Goal: Find specific page/section

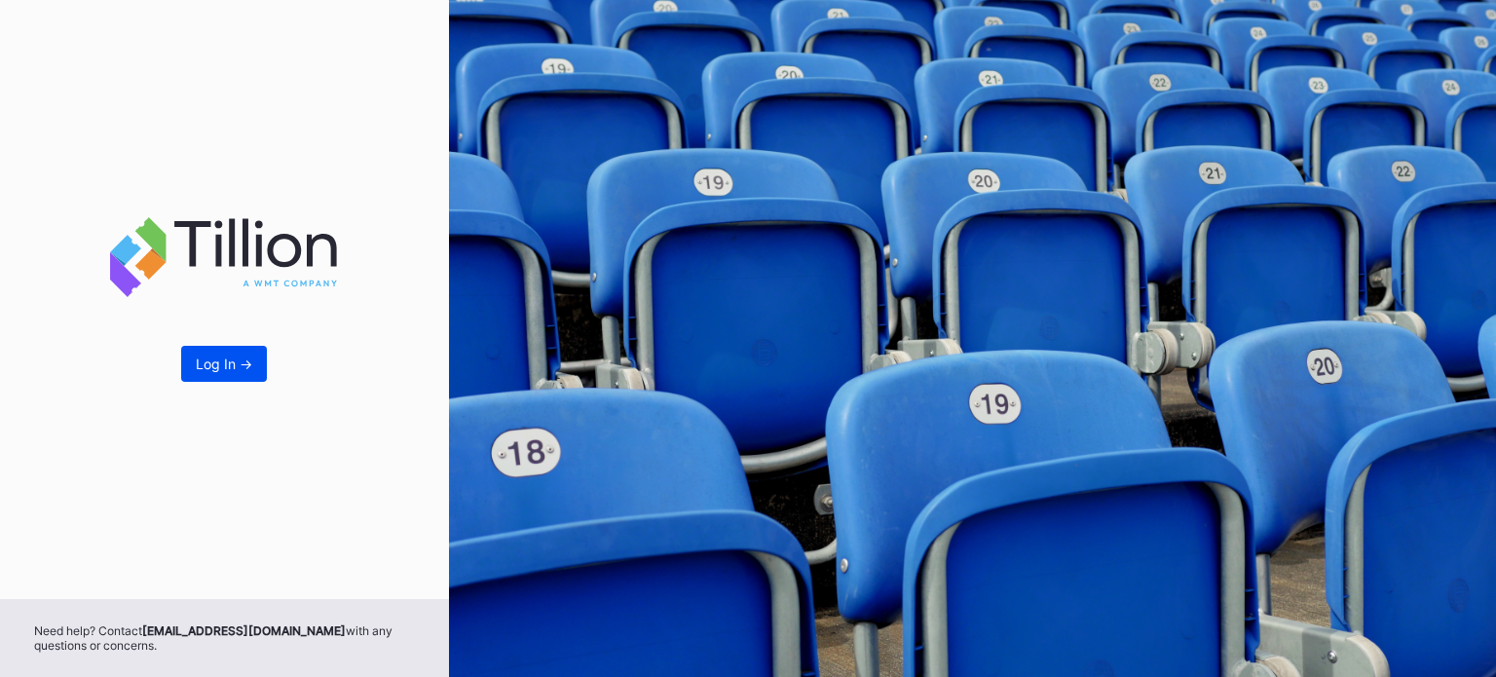
click at [213, 354] on button "Log In ->" at bounding box center [224, 364] width 86 height 36
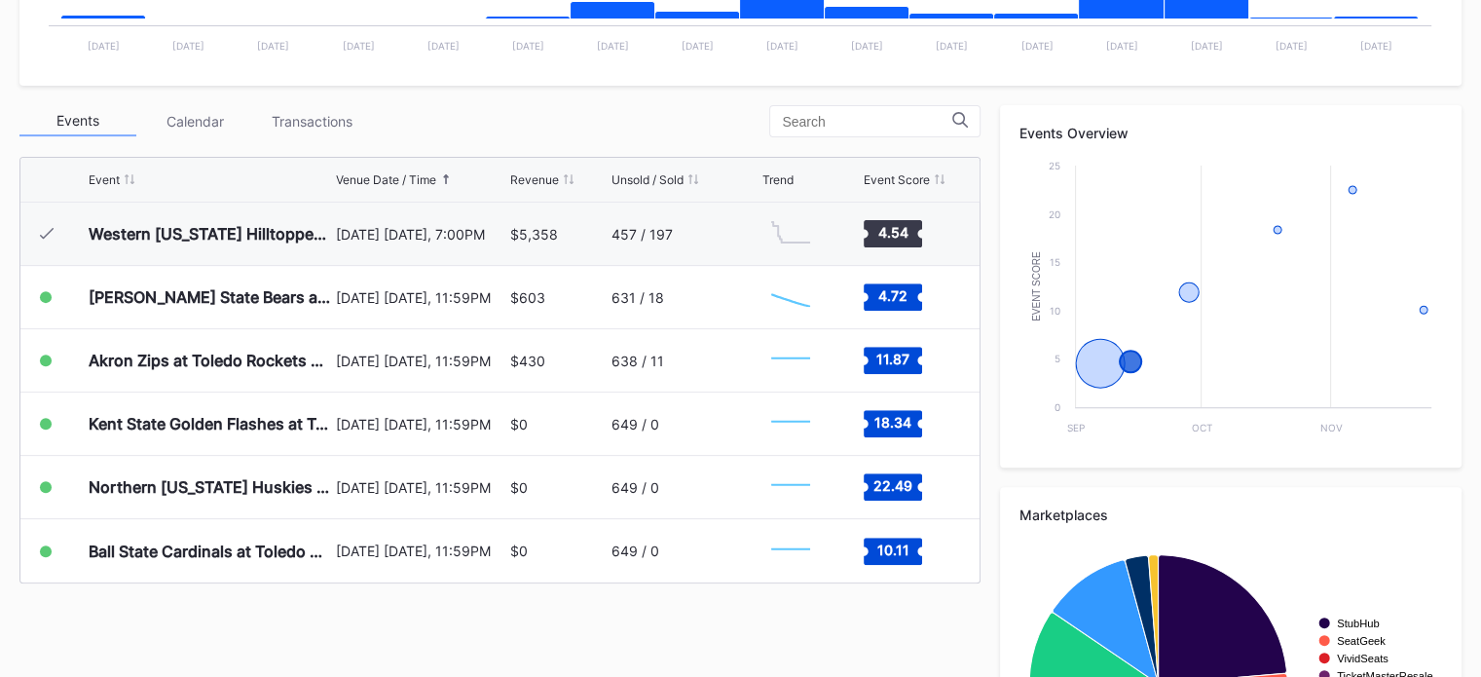
scroll to position [645, 0]
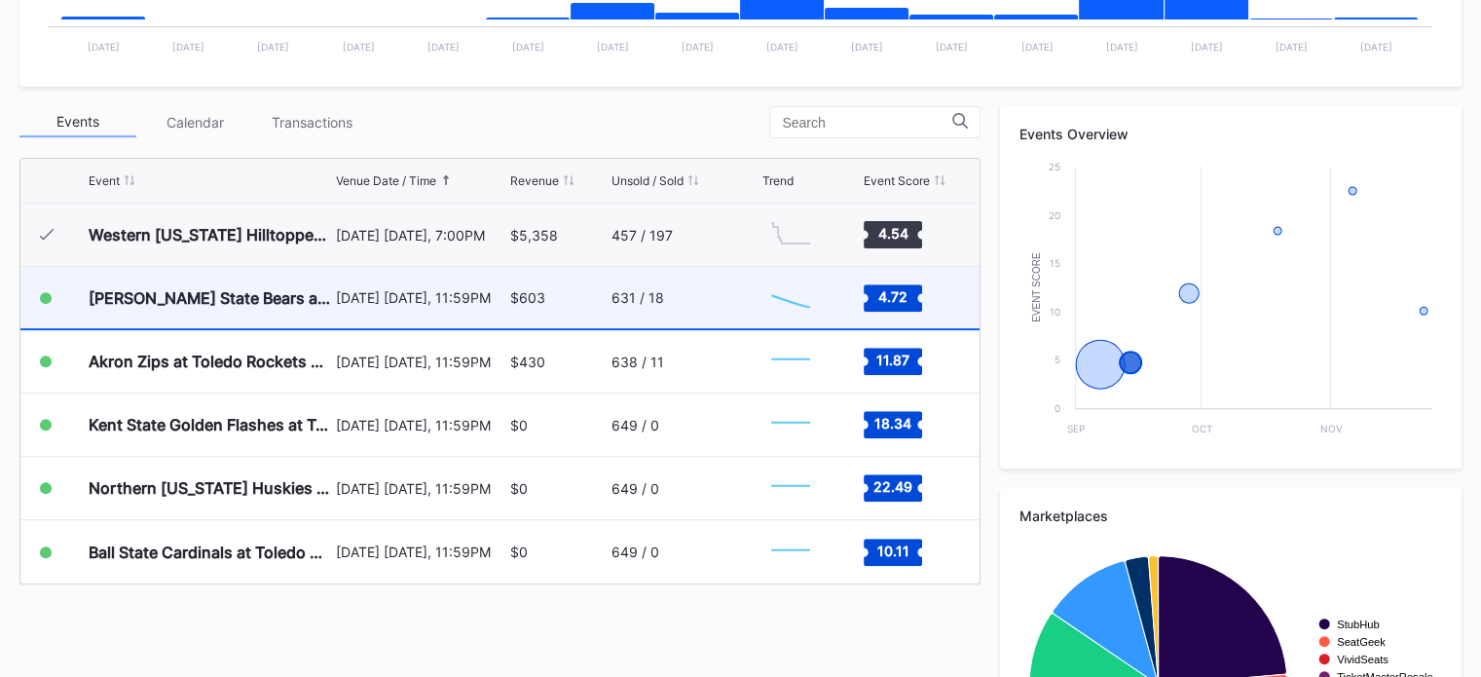
click at [521, 289] on div "$603" at bounding box center [527, 297] width 35 height 17
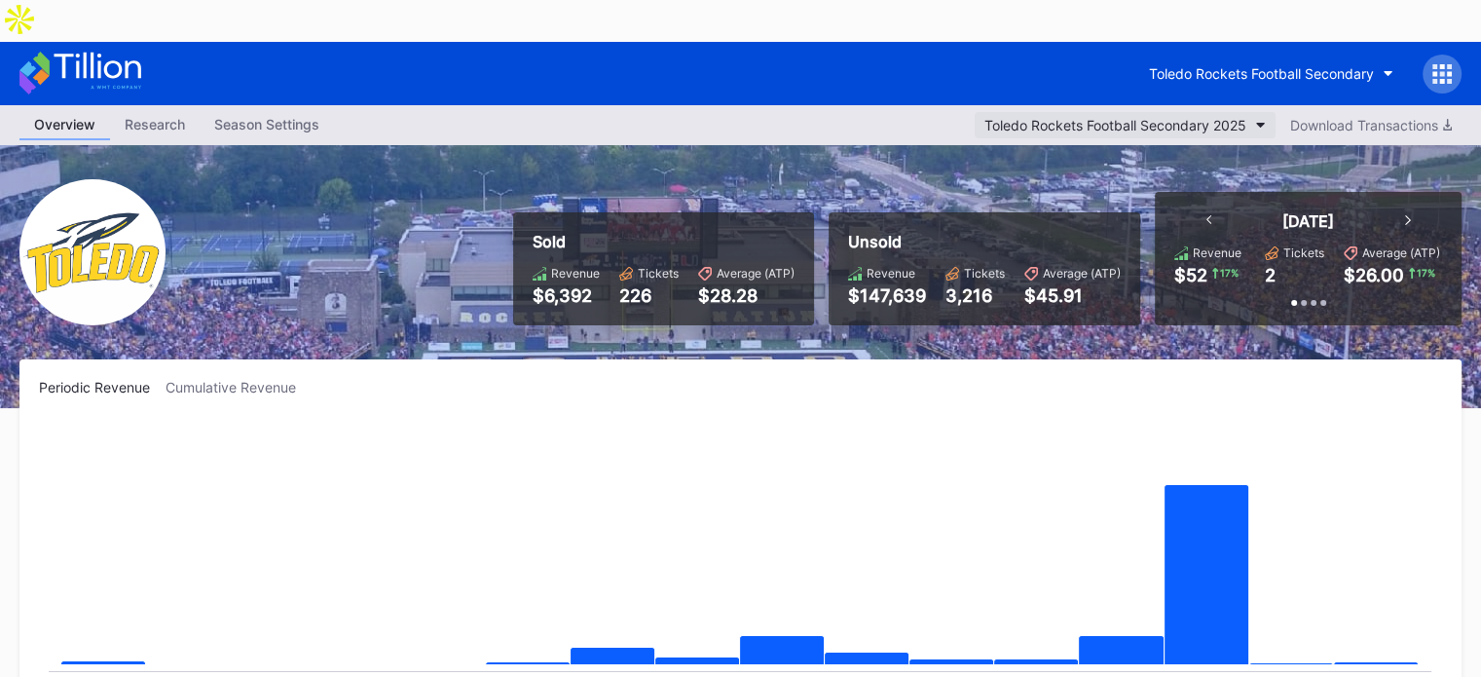
click at [1239, 117] on div "Toledo Rockets Football Secondary 2025" at bounding box center [1116, 125] width 262 height 17
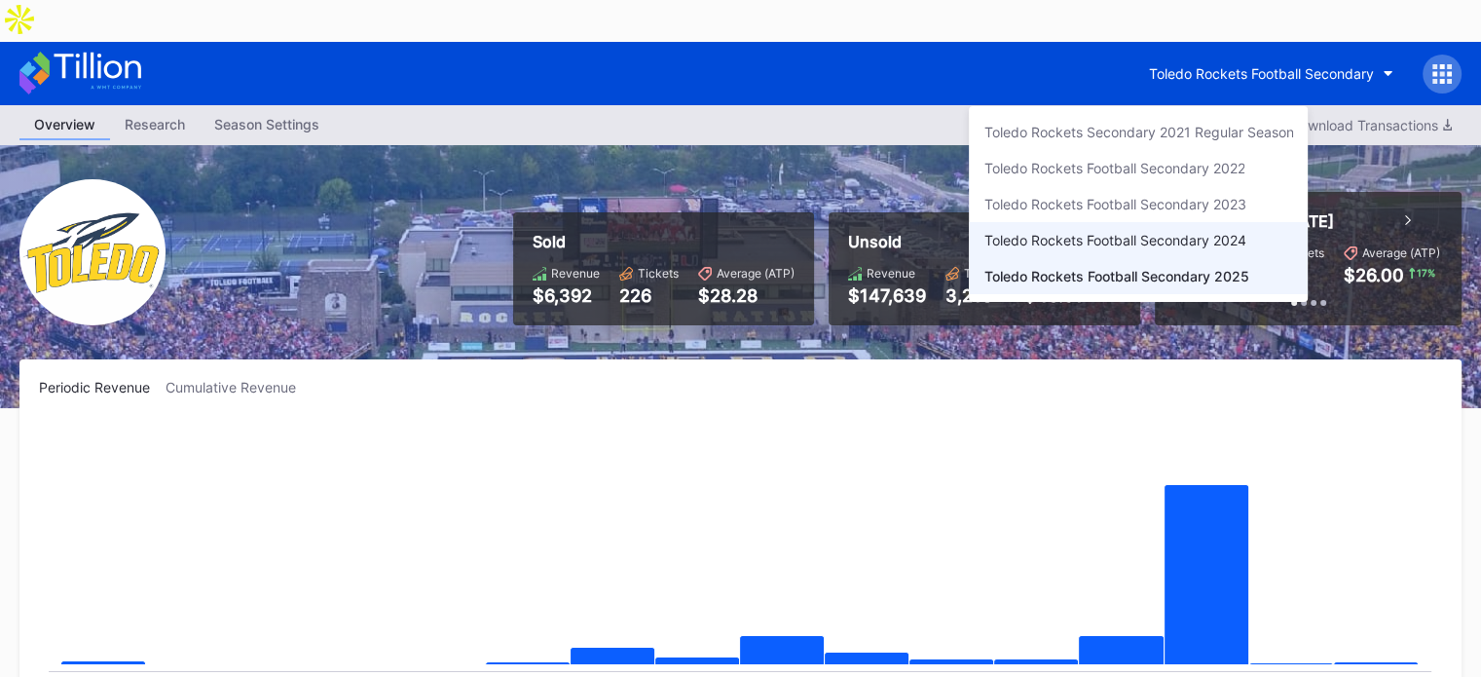
click at [1207, 234] on div "Toledo Rockets Football Secondary 2024" at bounding box center [1115, 240] width 262 height 17
